Goal: Check status: Check status

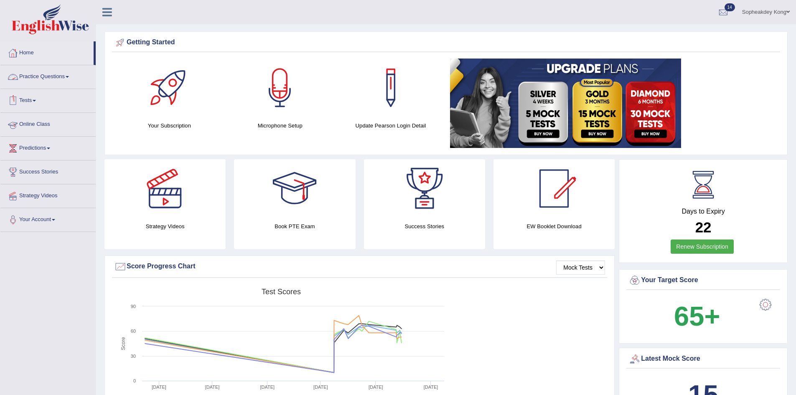
click at [35, 101] on link "Tests" at bounding box center [47, 99] width 95 height 21
click at [36, 148] on link "History" at bounding box center [54, 149] width 78 height 15
